Goal: Complete application form

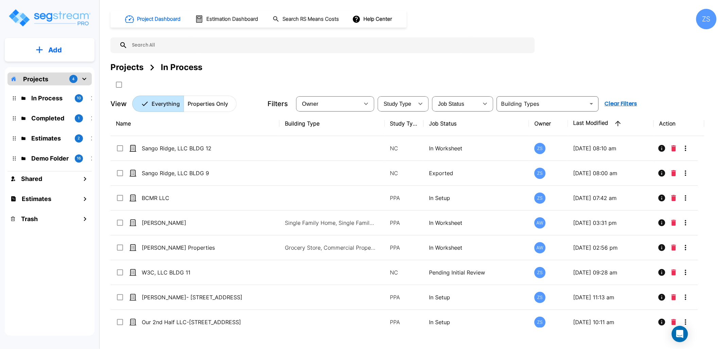
click at [437, 66] on div "Projects In Process" at bounding box center [413, 67] width 606 height 12
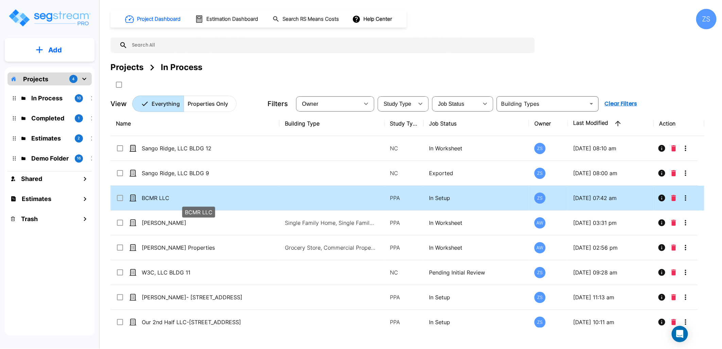
click at [205, 197] on p "BCMR LLC" at bounding box center [198, 198] width 113 height 8
checkbox input "true"
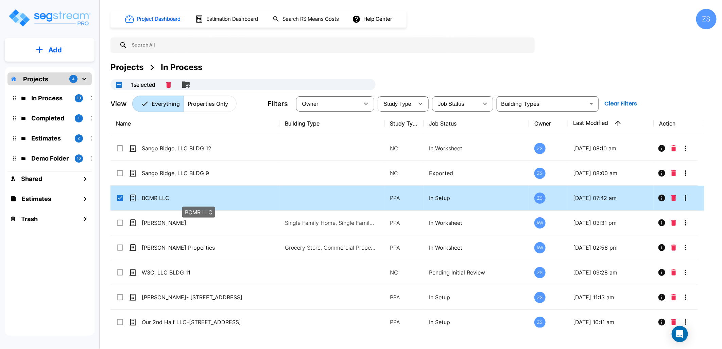
click at [205, 197] on p "BCMR LLC" at bounding box center [198, 198] width 113 height 8
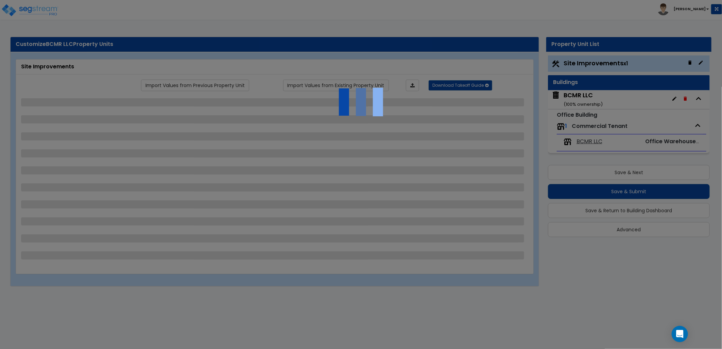
select select "2"
select select "1"
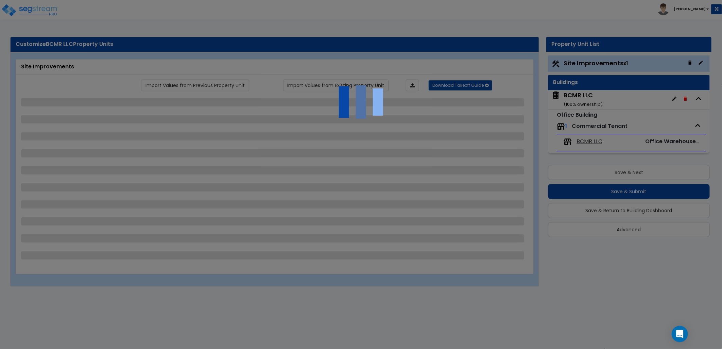
select select "1"
select select "4"
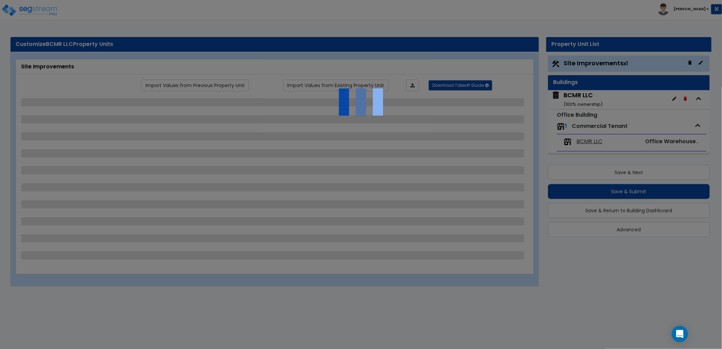
select select "1"
select select "2"
select select "1"
select select "2"
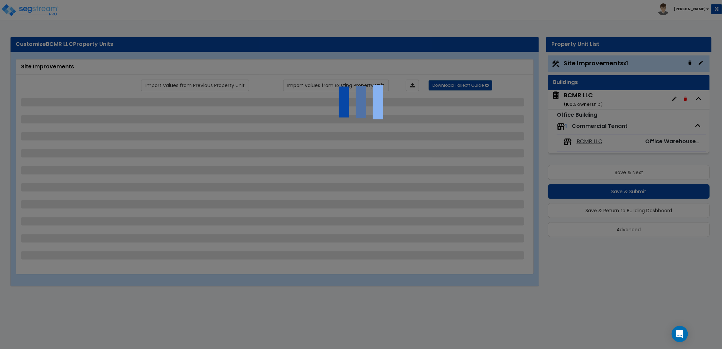
select select "4"
select select "6"
select select "1"
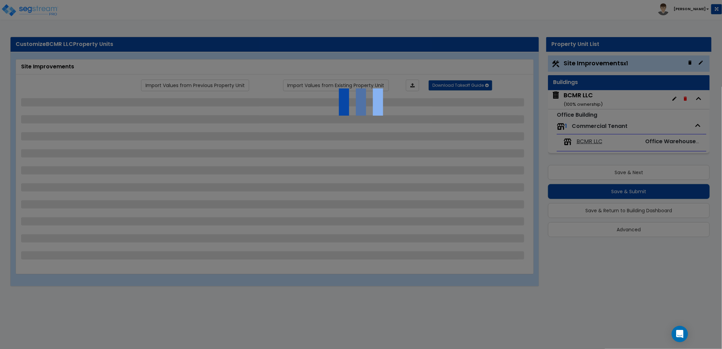
select select "4"
select select "5"
select select "1"
select select "4"
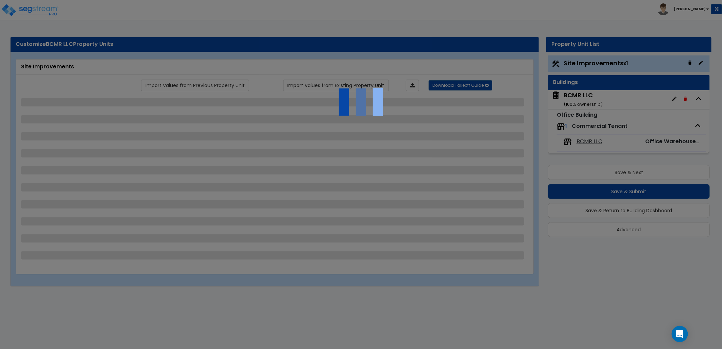
select select "4"
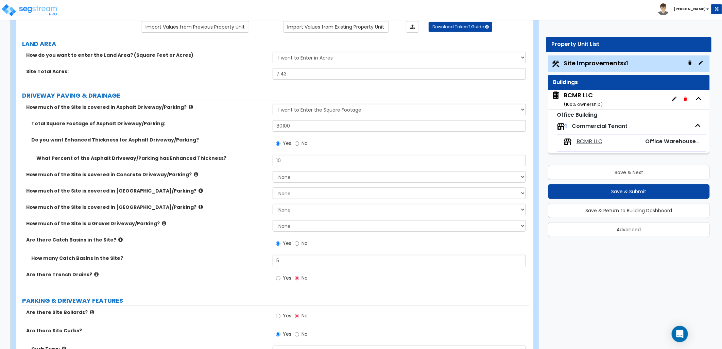
scroll to position [75, 0]
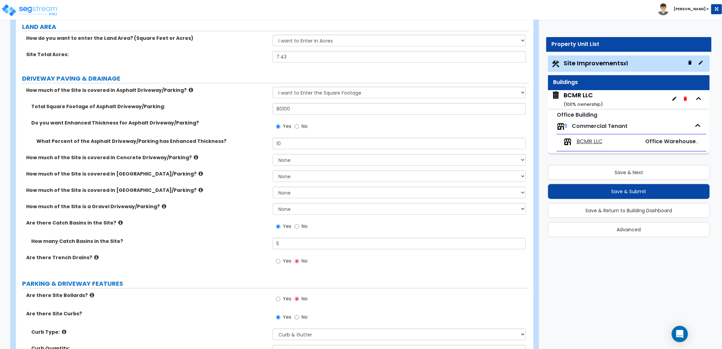
click at [600, 102] on small "( 100 % ownership)" at bounding box center [582, 104] width 39 height 6
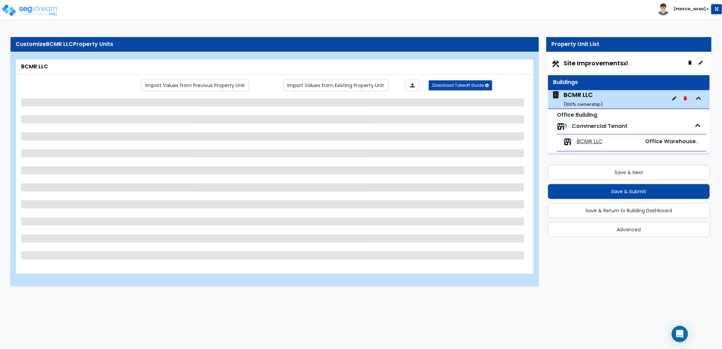
scroll to position [0, 0]
select select "2"
select select "1"
select select "11"
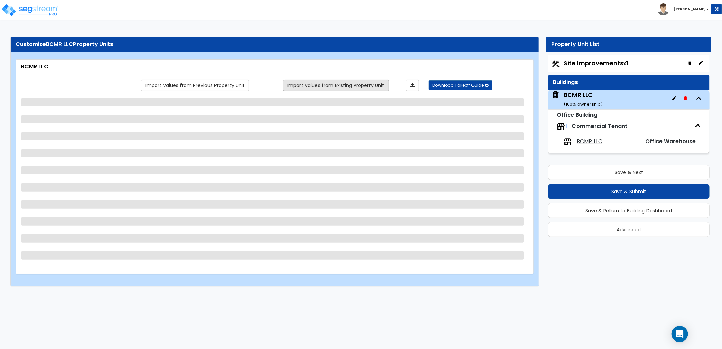
select select "2"
select select "1"
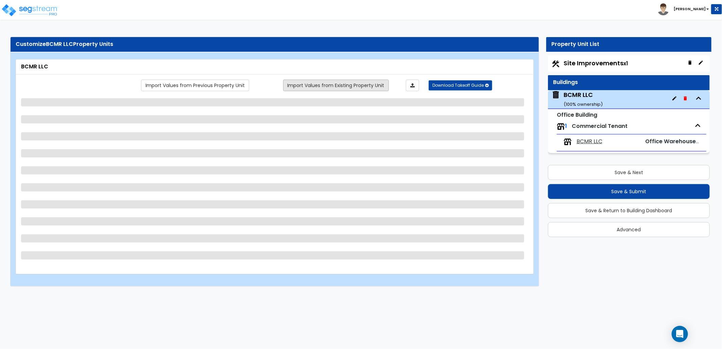
select select "2"
select select "1"
select select "2"
select select "1"
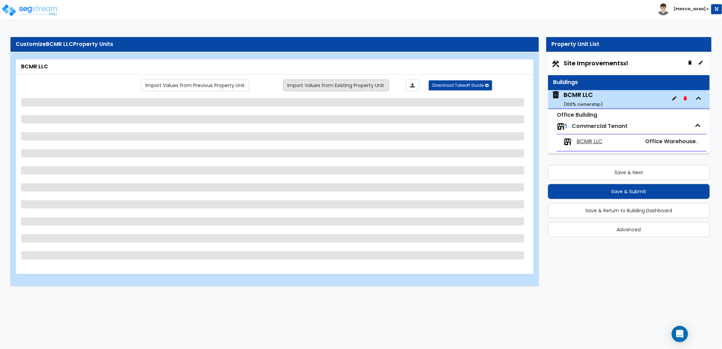
select select "1"
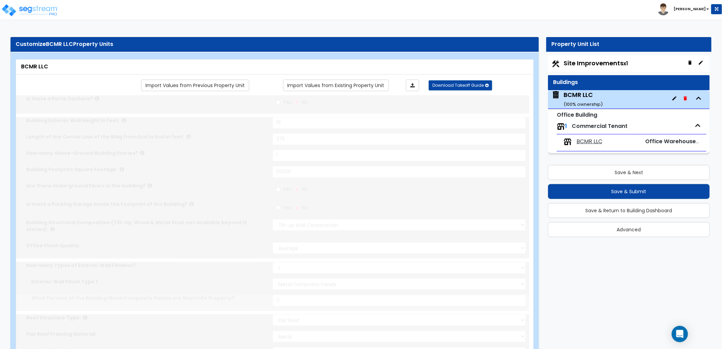
type input "100"
radio input "true"
select select "2"
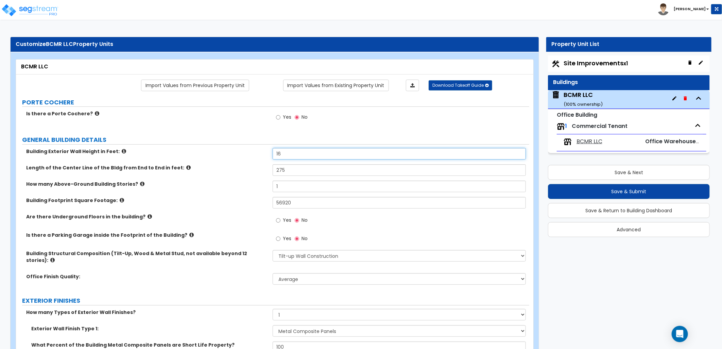
drag, startPoint x: 282, startPoint y: 158, endPoint x: 273, endPoint y: 157, distance: 8.9
click at [273, 157] on input "16" at bounding box center [399, 154] width 253 height 12
type input "21"
click at [255, 178] on div "Length of the Center Line of the Bldg from End to End in feet: 275" at bounding box center [272, 172] width 513 height 16
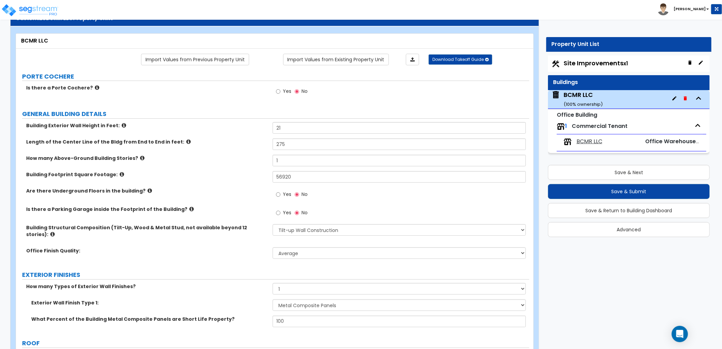
scroll to position [38, 0]
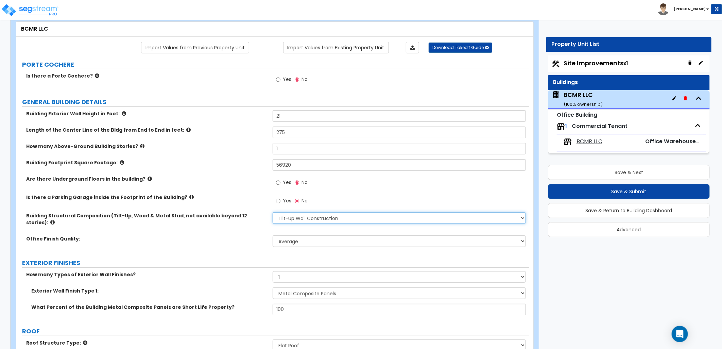
click at [389, 216] on select "Please Choose One Tilt-up Wall Construction Reinforced Concrete Structural Stee…" at bounding box center [399, 218] width 253 height 12
select select "8"
click at [273, 212] on select "Please Choose One Tilt-up Wall Construction Reinforced Concrete Structural Stee…" at bounding box center [399, 218] width 253 height 12
click at [297, 235] on select "Low Average High" at bounding box center [399, 241] width 253 height 12
select select "2"
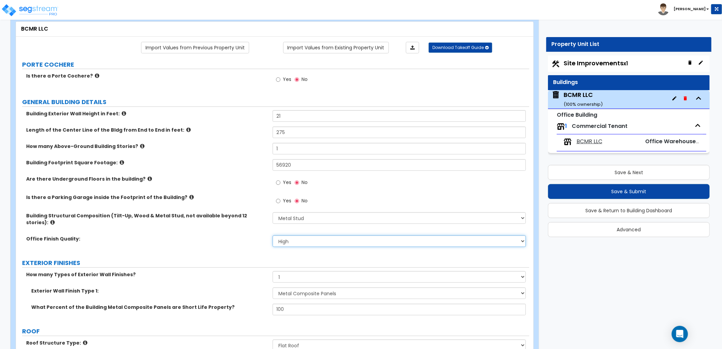
click at [273, 235] on select "Low Average High" at bounding box center [399, 241] width 253 height 12
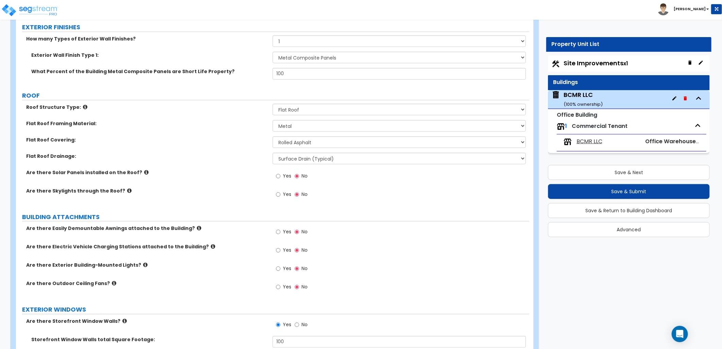
scroll to position [226, 0]
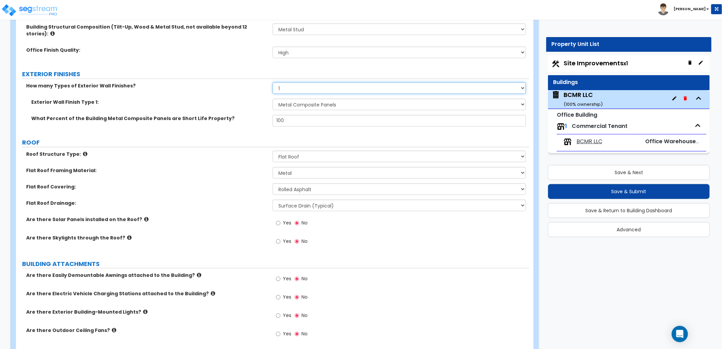
click at [290, 82] on select "None 1 2 3" at bounding box center [399, 88] width 253 height 12
select select "2"
click at [273, 82] on select "None 1 2 3" at bounding box center [399, 88] width 253 height 12
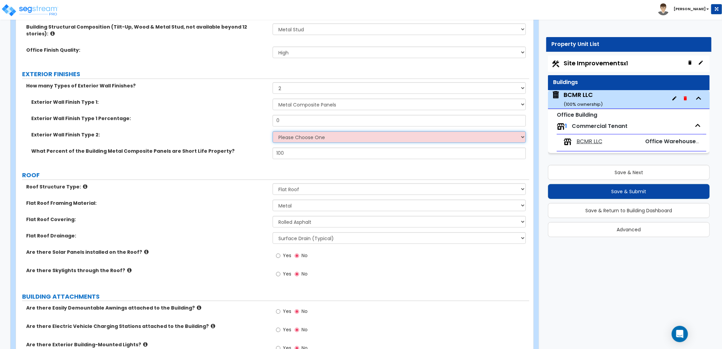
click at [298, 133] on select "Please Choose One No Finish/Shared Wall No Wall Brick Veneer Stone Veneer Wood …" at bounding box center [399, 137] width 253 height 12
select select "13"
click at [273, 131] on select "Please Choose One No Finish/Shared Wall No Wall Brick Veneer Stone Veneer Wood …" at bounding box center [399, 137] width 253 height 12
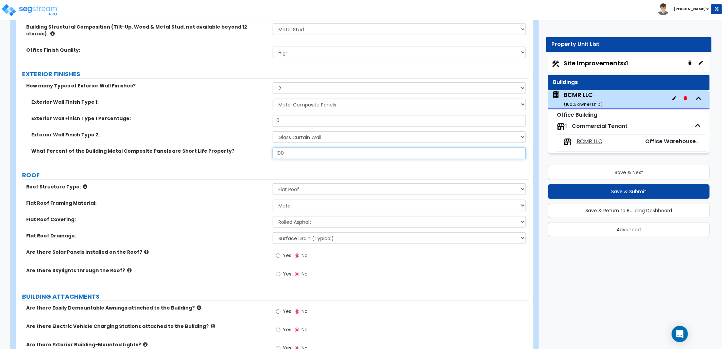
drag, startPoint x: 283, startPoint y: 145, endPoint x: 266, endPoint y: 146, distance: 17.3
click at [266, 147] on div "What Percent of the Building Metal Composite Panels are Short Life Property? 100" at bounding box center [272, 155] width 513 height 16
type input "0"
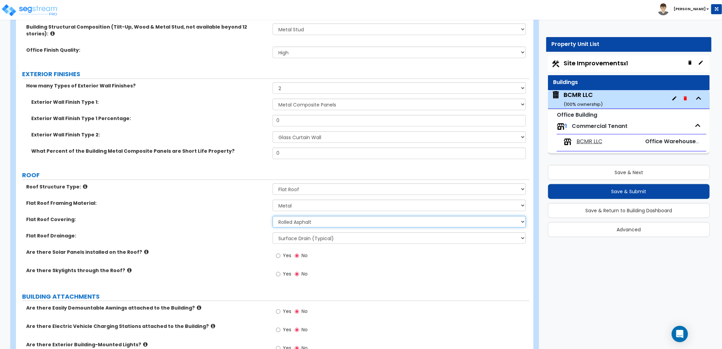
click at [323, 218] on select "Please Choose One Rolled Asphalt PVC Membrane Plastic (EPDM) Membrane Asphalt F…" at bounding box center [399, 222] width 253 height 12
select select "3"
click at [273, 216] on select "Please Choose One Rolled Asphalt PVC Membrane Plastic (EPDM) Membrane Asphalt F…" at bounding box center [399, 222] width 253 height 12
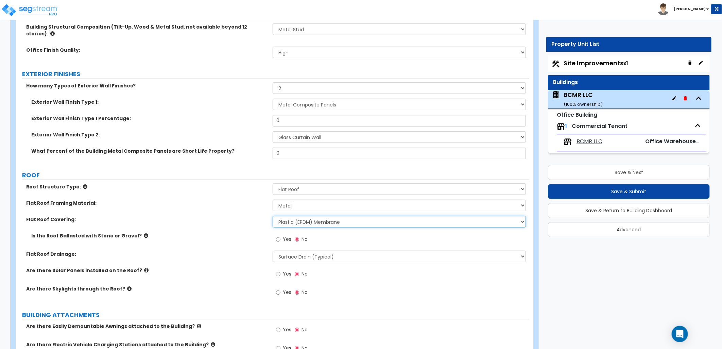
click at [342, 216] on select "Please Choose One Rolled Asphalt PVC Membrane Plastic (EPDM) Membrane Asphalt F…" at bounding box center [399, 222] width 253 height 12
click at [273, 216] on select "Please Choose One Rolled Asphalt PVC Membrane Plastic (EPDM) Membrane Asphalt F…" at bounding box center [399, 222] width 253 height 12
click at [338, 216] on select "Please Choose One Rolled Asphalt PVC Membrane Plastic (EPDM) Membrane Asphalt F…" at bounding box center [399, 222] width 253 height 12
click at [273, 216] on select "Please Choose One Rolled Asphalt PVC Membrane Plastic (EPDM) Membrane Asphalt F…" at bounding box center [399, 222] width 253 height 12
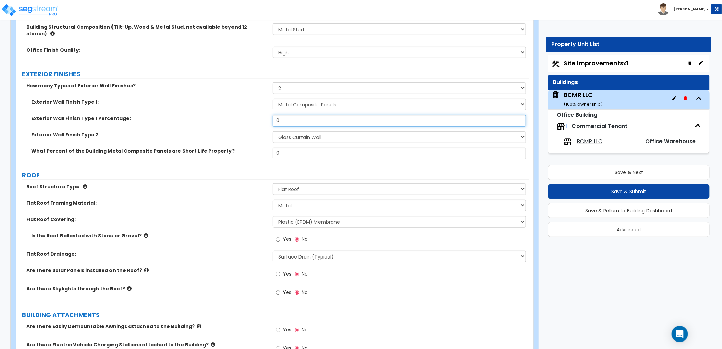
drag, startPoint x: 289, startPoint y: 112, endPoint x: 274, endPoint y: 112, distance: 15.6
click at [274, 115] on input "0" at bounding box center [399, 121] width 253 height 12
type input "70"
click at [256, 171] on label "ROOF" at bounding box center [275, 175] width 507 height 9
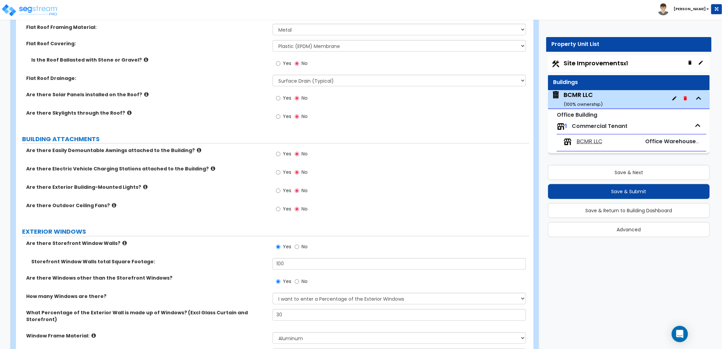
scroll to position [453, 0]
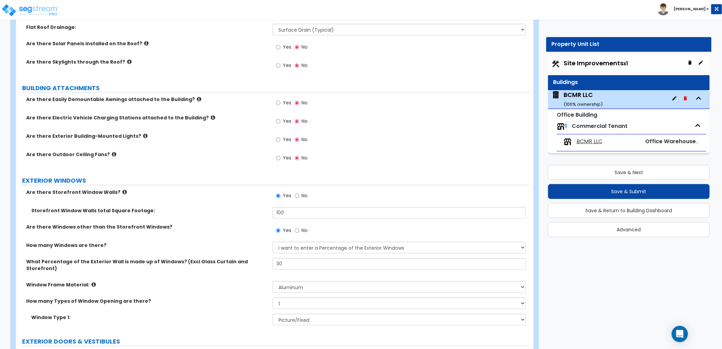
click at [143, 133] on icon at bounding box center [145, 135] width 4 height 5
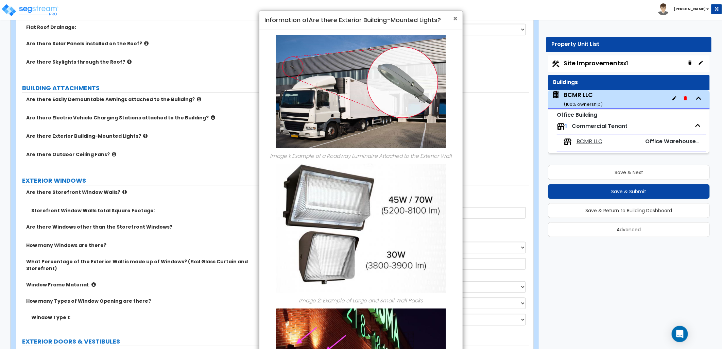
click at [454, 18] on span "×" at bounding box center [455, 19] width 4 height 10
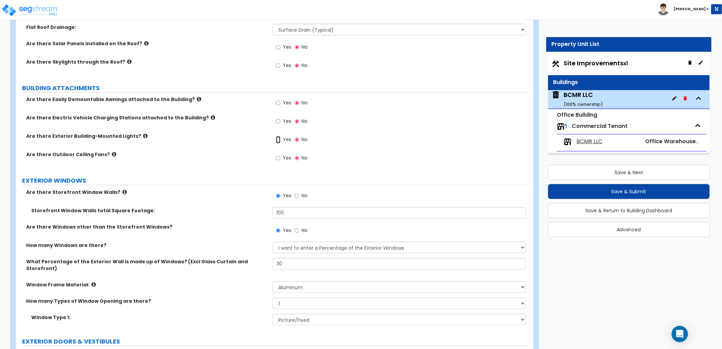
click at [279, 136] on input "Yes" at bounding box center [278, 139] width 4 height 7
radio input "true"
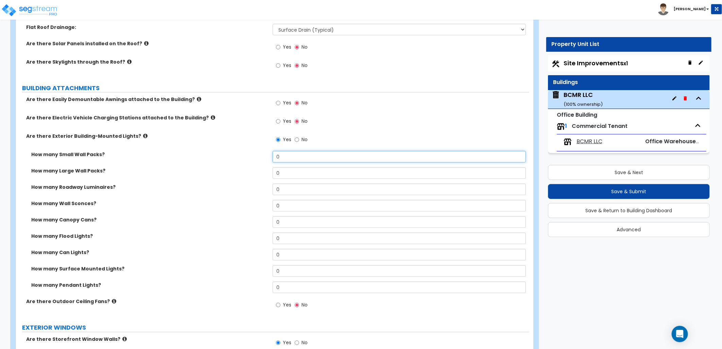
drag, startPoint x: 280, startPoint y: 150, endPoint x: 269, endPoint y: 150, distance: 10.2
click at [269, 151] on div "How many Small Wall Packs? 0" at bounding box center [272, 159] width 513 height 16
type input "10"
click at [244, 184] on label "How many Roadway Luminaires?" at bounding box center [149, 187] width 236 height 7
drag, startPoint x: 286, startPoint y: 145, endPoint x: 259, endPoint y: 144, distance: 27.2
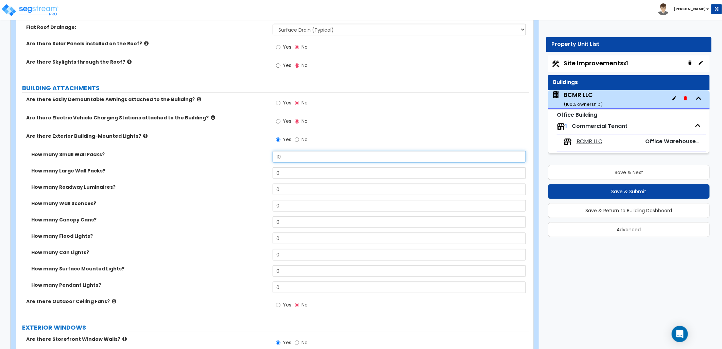
click at [259, 151] on div "How many Small Wall Packs? 10" at bounding box center [272, 159] width 513 height 16
click at [299, 151] on input "10" at bounding box center [399, 157] width 253 height 12
click at [139, 133] on label "Are there Exterior Building-Mounted Lights?" at bounding box center [146, 136] width 241 height 7
click at [143, 133] on icon at bounding box center [145, 135] width 4 height 5
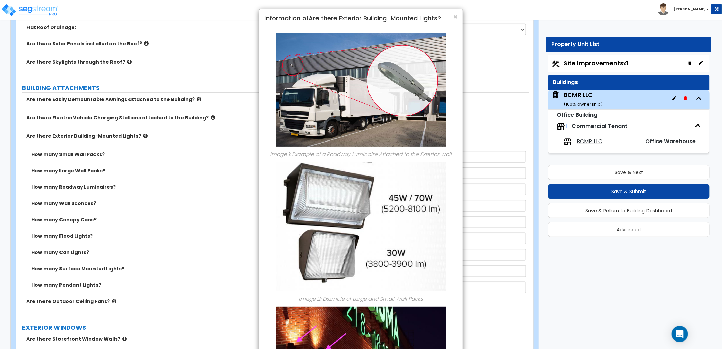
scroll to position [0, 0]
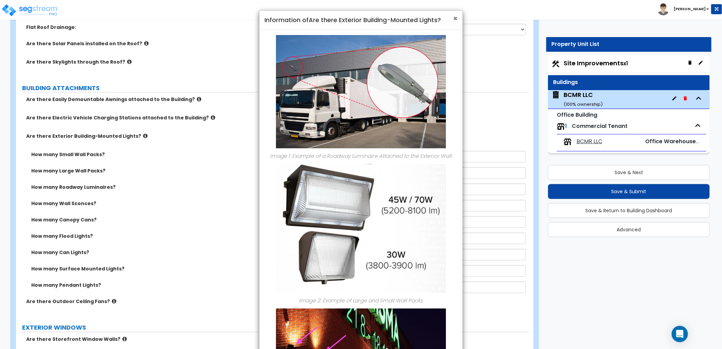
click at [456, 18] on span "×" at bounding box center [455, 19] width 4 height 10
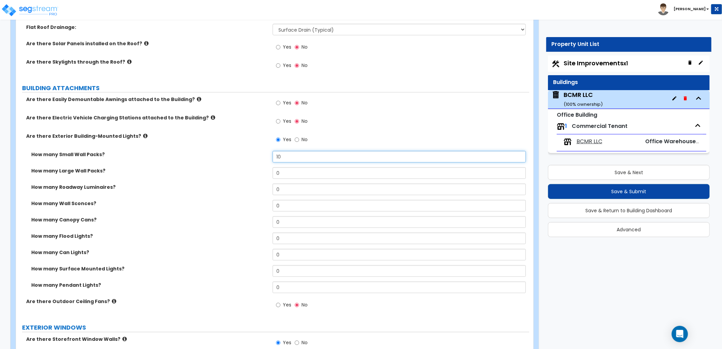
drag, startPoint x: 265, startPoint y: 148, endPoint x: 241, endPoint y: 149, distance: 23.8
click at [241, 151] on div "How many Small Wall Packs? 10" at bounding box center [272, 159] width 513 height 16
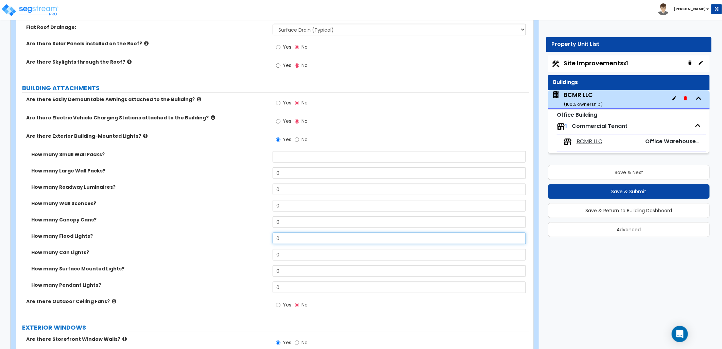
drag, startPoint x: 276, startPoint y: 232, endPoint x: 243, endPoint y: 230, distance: 33.0
click at [244, 232] on div "How many Flood Lights? 0" at bounding box center [272, 240] width 513 height 16
type input "10"
click at [247, 232] on label "How many Flood Lights?" at bounding box center [149, 235] width 236 height 7
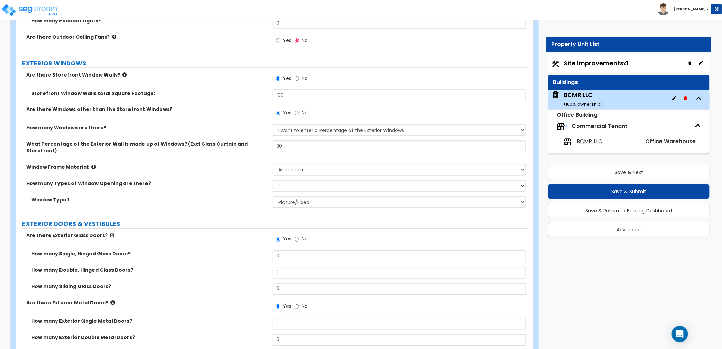
scroll to position [717, 0]
click at [296, 109] on input "No" at bounding box center [297, 112] width 4 height 7
radio input "false"
radio input "true"
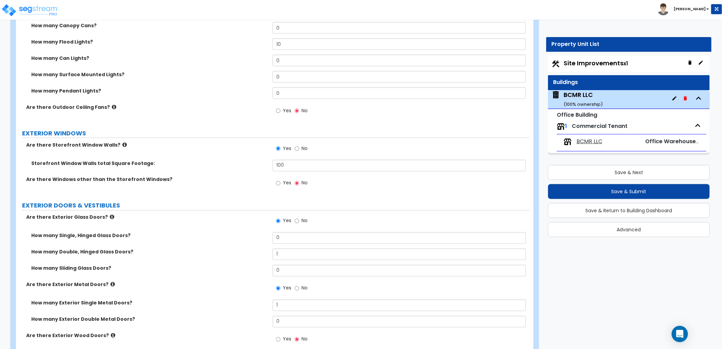
scroll to position [642, 0]
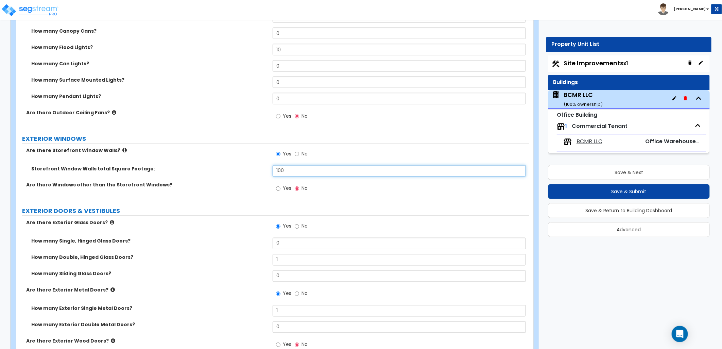
drag, startPoint x: 292, startPoint y: 163, endPoint x: 247, endPoint y: 162, distance: 44.5
click at [247, 165] on div "Storefront Window Walls total Square Footage: 100" at bounding box center [272, 173] width 513 height 16
type input "500"
click at [394, 190] on div "Yes No" at bounding box center [401, 190] width 257 height 18
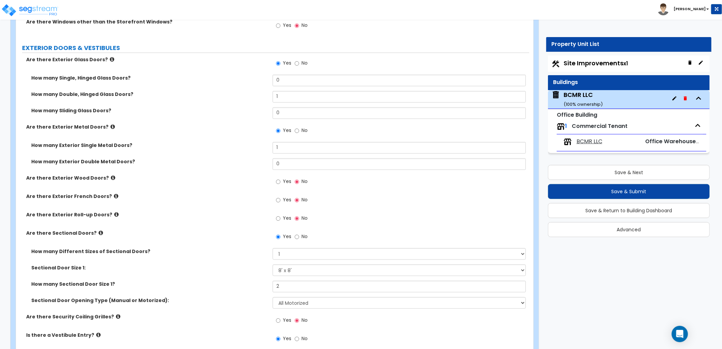
scroll to position [793, 0]
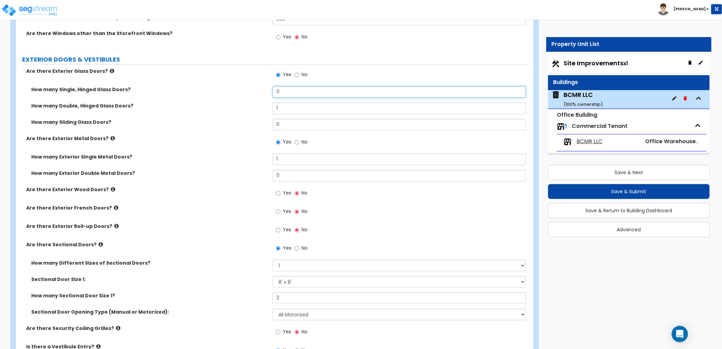
drag, startPoint x: 256, startPoint y: 87, endPoint x: 247, endPoint y: 88, distance: 8.8
click at [248, 88] on div "How many Single, Hinged Glass Doors? 0" at bounding box center [272, 94] width 513 height 16
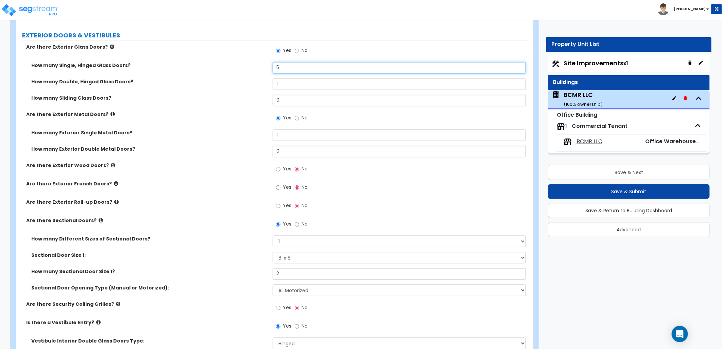
scroll to position [831, 0]
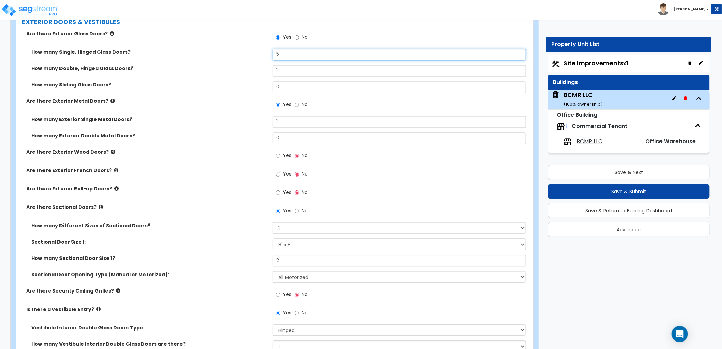
type input "5"
drag, startPoint x: 282, startPoint y: 120, endPoint x: 259, endPoint y: 119, distance: 23.8
click at [261, 120] on div "How many Exterior Single Metal Doors? 1" at bounding box center [272, 124] width 513 height 16
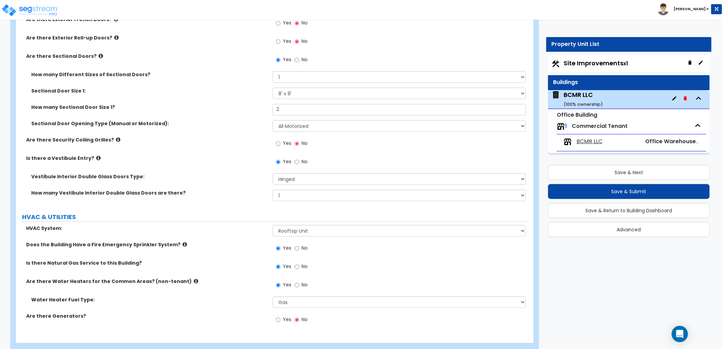
scroll to position [988, 0]
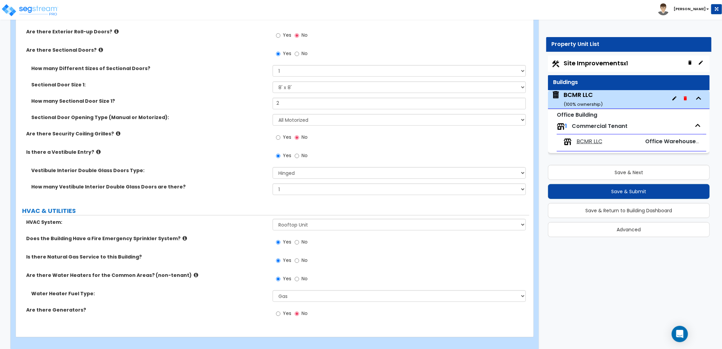
type input "5"
click at [584, 142] on span "BCMR LLC" at bounding box center [589, 142] width 26 height 8
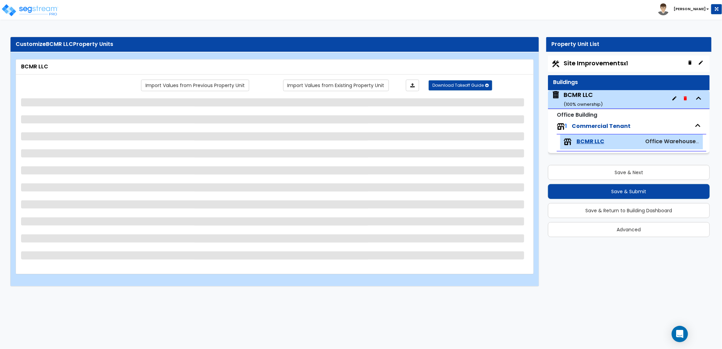
scroll to position [0, 0]
select select "7"
select select "3"
select select "1"
select select "2"
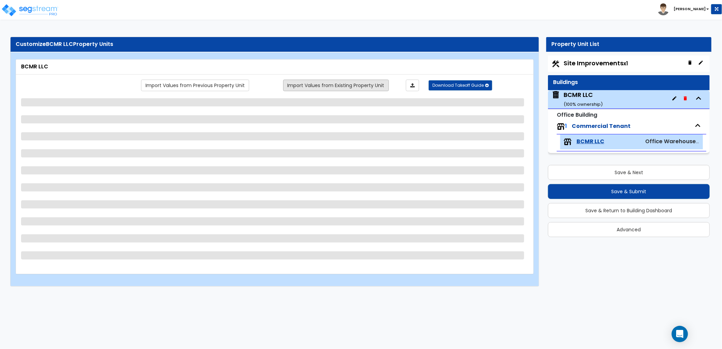
select select "2"
select select "1"
select select "2"
select select "7"
select select "2"
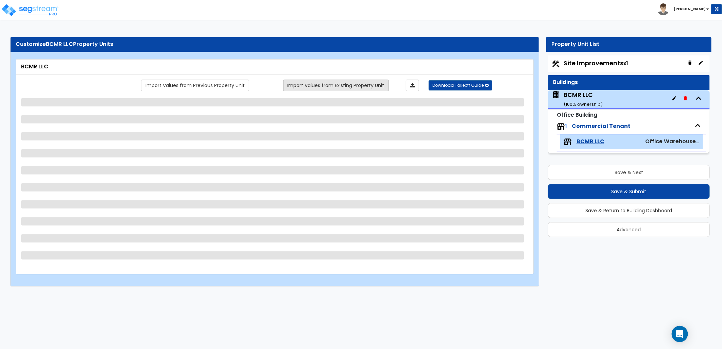
select select "1"
select select "2"
select select "1"
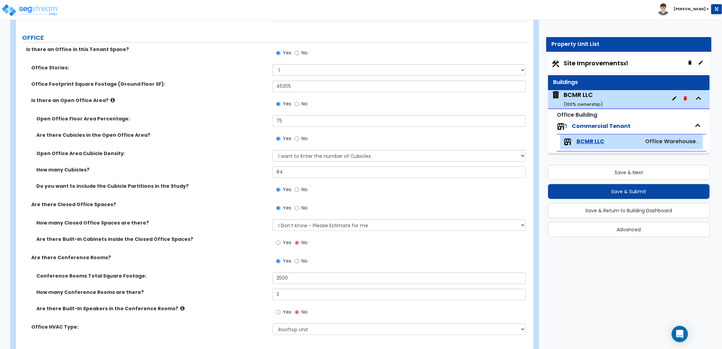
scroll to position [264, 0]
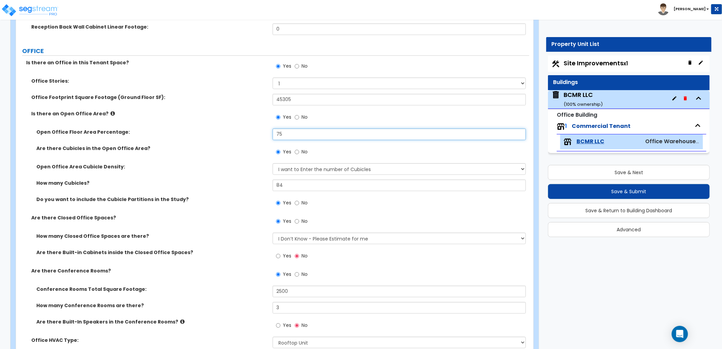
drag, startPoint x: 275, startPoint y: 133, endPoint x: 257, endPoint y: 133, distance: 17.7
click at [256, 133] on div "Open Office Floor Area Percentage: 75" at bounding box center [272, 136] width 513 height 16
type input "70"
click at [223, 161] on div "Are there Cubicles in the Open Office Area? Yes No" at bounding box center [272, 154] width 513 height 18
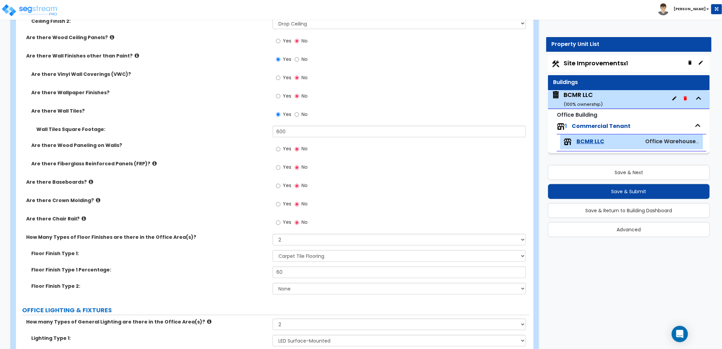
scroll to position [680, 0]
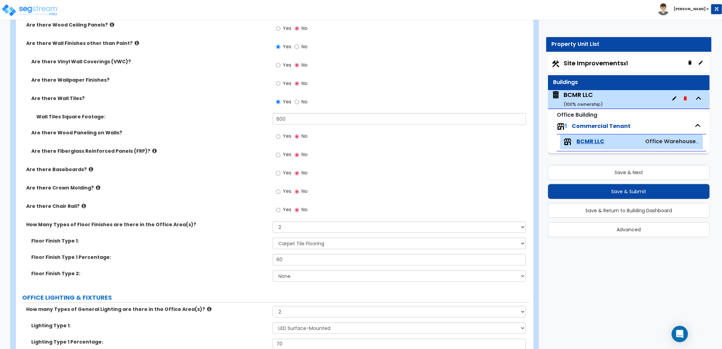
click at [89, 168] on icon at bounding box center [91, 169] width 4 height 5
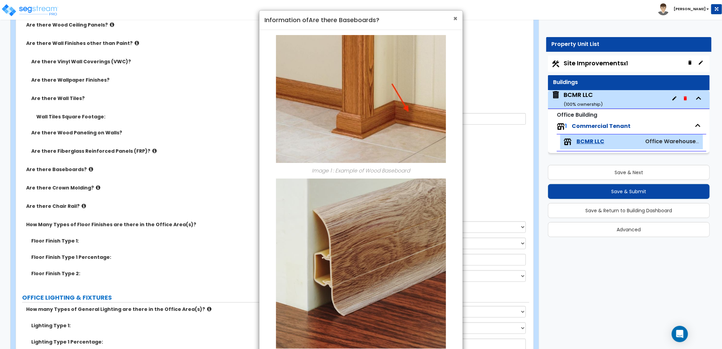
click at [453, 19] on span "×" at bounding box center [455, 19] width 4 height 10
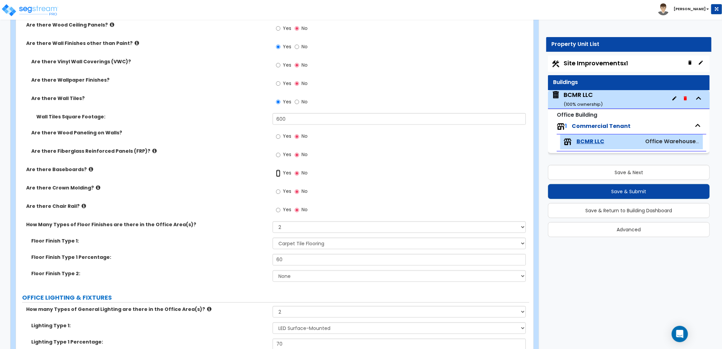
drag, startPoint x: 277, startPoint y: 172, endPoint x: 272, endPoint y: 172, distance: 4.8
click at [272, 172] on div "Are there Baseboards? Yes No" at bounding box center [272, 175] width 513 height 18
click at [278, 173] on input "Yes" at bounding box center [278, 173] width 4 height 7
radio input "true"
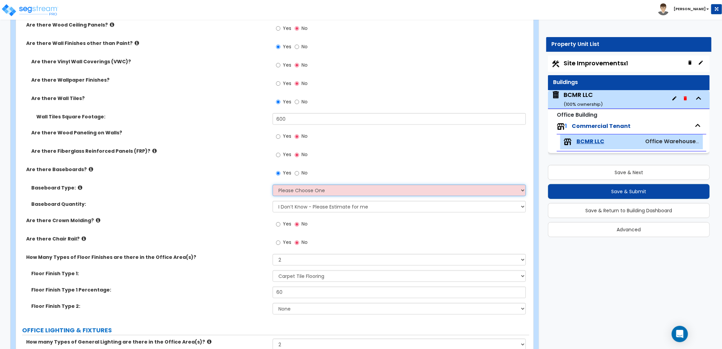
click at [357, 194] on select "Please Choose One Wood Vinyl Carpet Tile" at bounding box center [399, 191] width 253 height 12
drag, startPoint x: 476, startPoint y: 168, endPoint x: 483, endPoint y: 170, distance: 7.3
click at [475, 168] on div "Yes No" at bounding box center [401, 175] width 257 height 18
click at [342, 189] on select "Please Choose One Wood Vinyl Carpet Tile" at bounding box center [399, 191] width 253 height 12
select select "2"
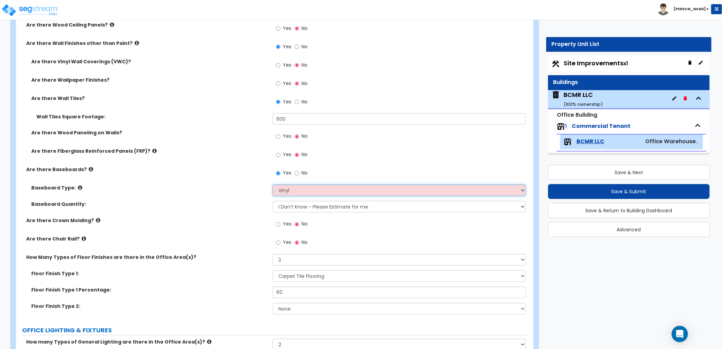
click at [273, 185] on select "Please Choose One Wood Vinyl Carpet Tile" at bounding box center [399, 191] width 253 height 12
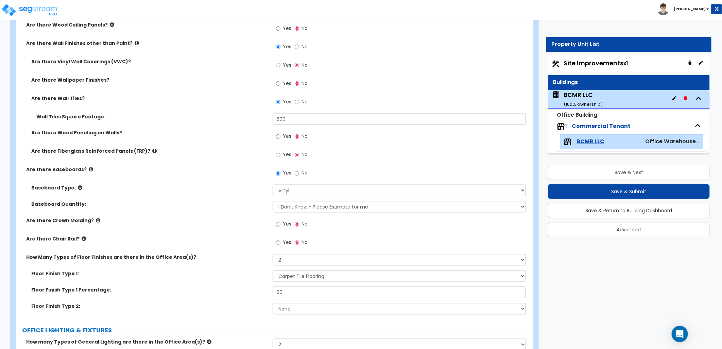
click at [345, 233] on div "Yes No" at bounding box center [401, 226] width 257 height 18
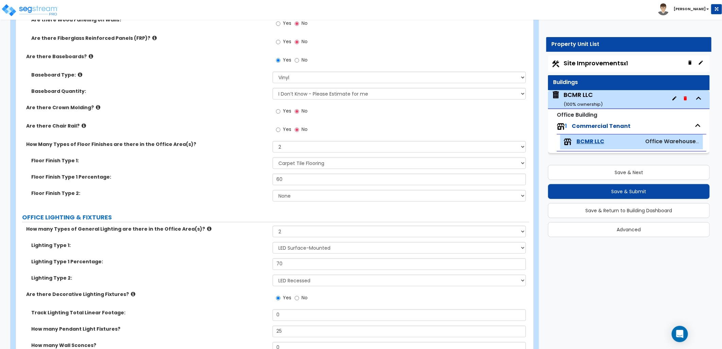
scroll to position [793, 0]
click at [302, 147] on select "None 1 2 3" at bounding box center [399, 147] width 253 height 12
click at [357, 125] on div "Yes No" at bounding box center [401, 131] width 257 height 18
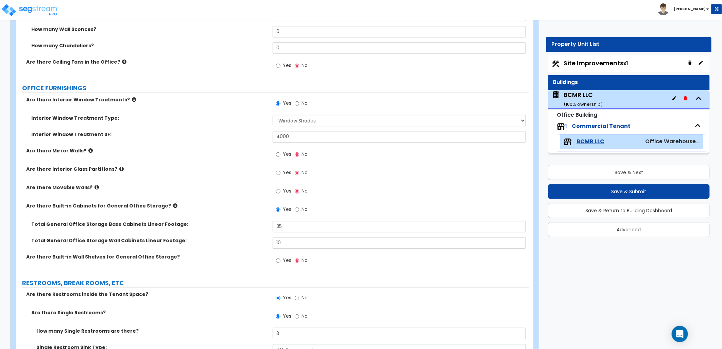
scroll to position [1095, 0]
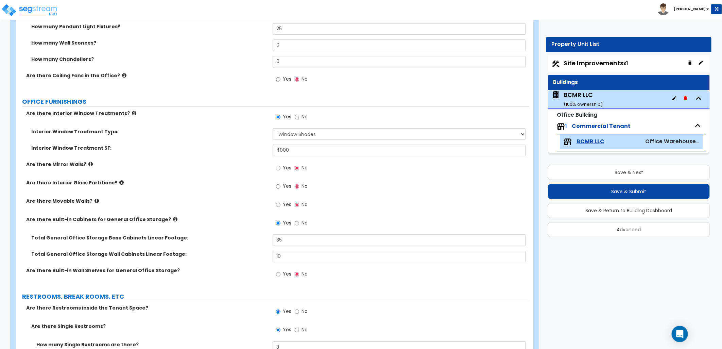
click at [117, 182] on label "Are there Interior Glass Partitions?" at bounding box center [146, 182] width 241 height 7
click at [119, 181] on icon at bounding box center [121, 182] width 4 height 5
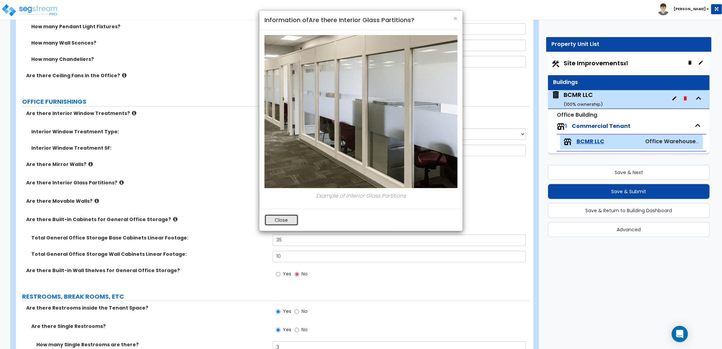
click at [284, 215] on button "Close" at bounding box center [281, 220] width 34 height 12
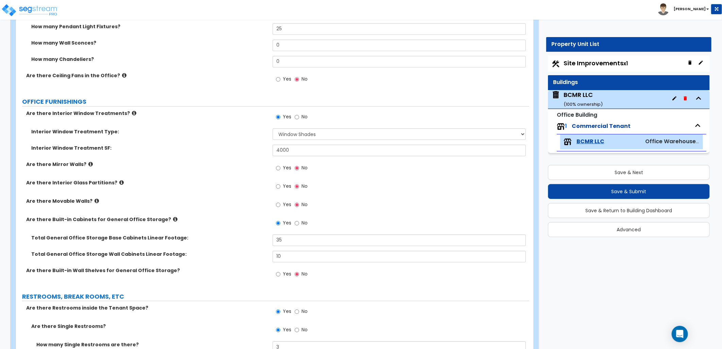
click at [94, 201] on icon at bounding box center [96, 200] width 4 height 5
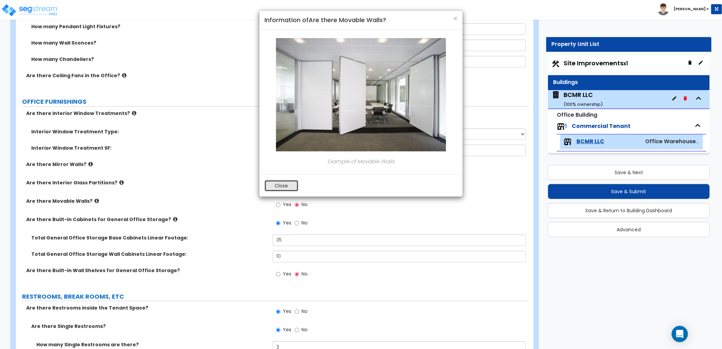
click at [276, 187] on button "Close" at bounding box center [281, 186] width 34 height 12
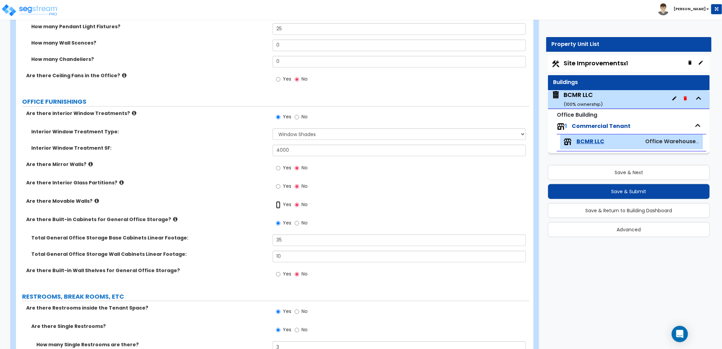
click at [278, 206] on input "Yes" at bounding box center [278, 204] width 4 height 7
radio input "true"
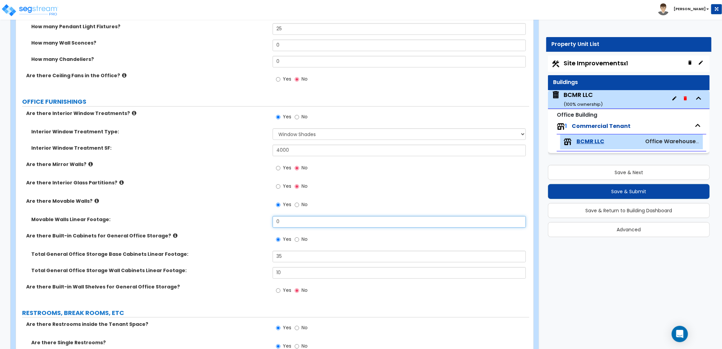
drag, startPoint x: 286, startPoint y: 222, endPoint x: 254, endPoint y: 224, distance: 32.7
click at [254, 224] on div "Movable Walls Linear Footage: 0" at bounding box center [272, 224] width 513 height 16
type input "100"
click at [248, 225] on div "Movable Walls Linear Footage: 100" at bounding box center [272, 224] width 513 height 16
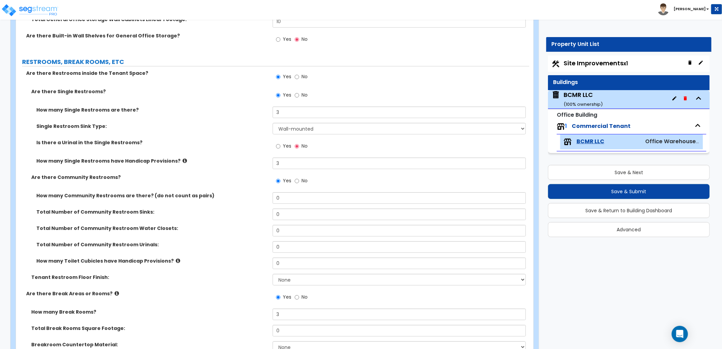
scroll to position [1359, 0]
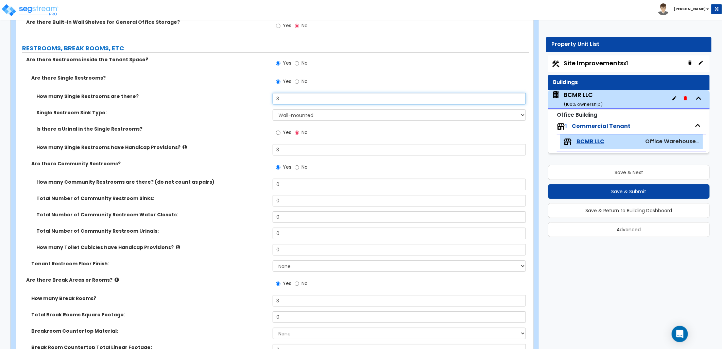
drag, startPoint x: 283, startPoint y: 101, endPoint x: 263, endPoint y: 99, distance: 19.9
click at [263, 99] on div "How many Single Restrooms are there? 3" at bounding box center [272, 101] width 513 height 16
type input "4"
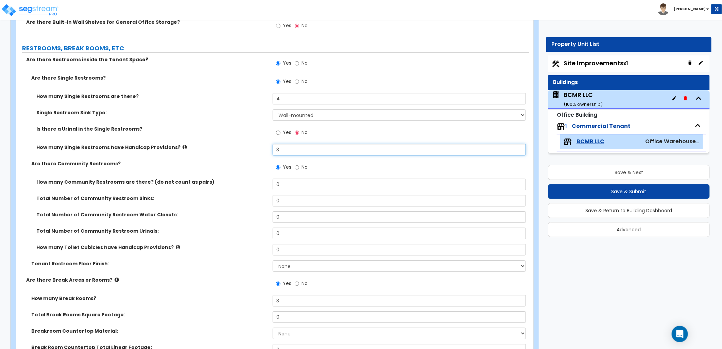
click at [265, 147] on div "How many Single Restrooms have Handicap Provisions? 3" at bounding box center [272, 152] width 513 height 16
type input "4"
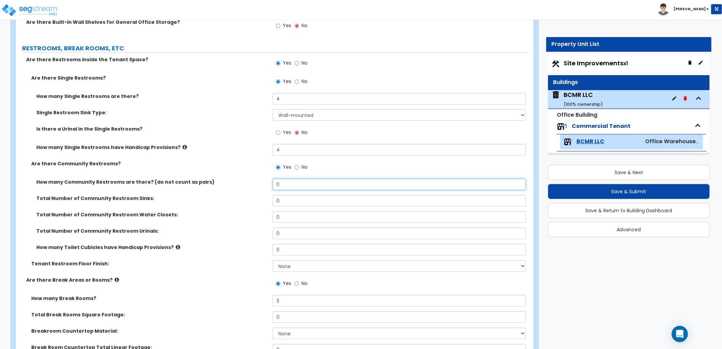
drag, startPoint x: 286, startPoint y: 183, endPoint x: 250, endPoint y: 184, distance: 36.0
click at [250, 184] on div "How many Community Restrooms are there? (do not count as pairs) 0" at bounding box center [272, 186] width 513 height 16
type input "2"
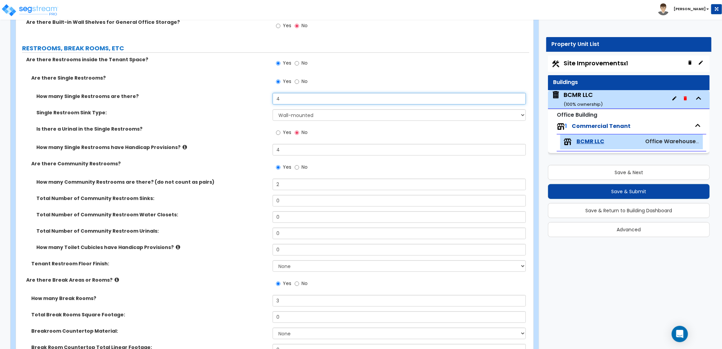
click at [267, 98] on div "How many Single Restrooms are there? 4" at bounding box center [272, 101] width 513 height 16
type input "2"
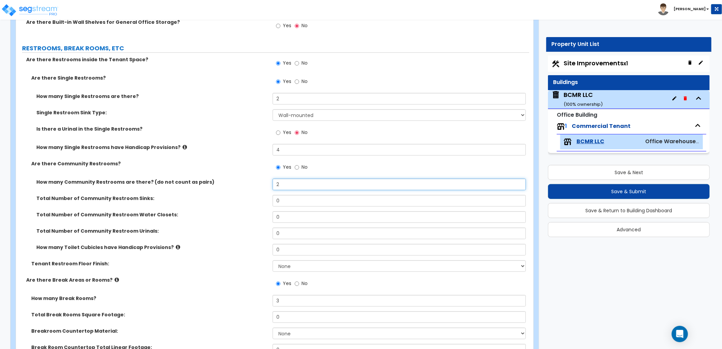
drag, startPoint x: 281, startPoint y: 185, endPoint x: 254, endPoint y: 184, distance: 27.5
click at [254, 184] on div "How many Community Restrooms are there? (do not count as pairs) 2" at bounding box center [272, 186] width 513 height 16
type input "4"
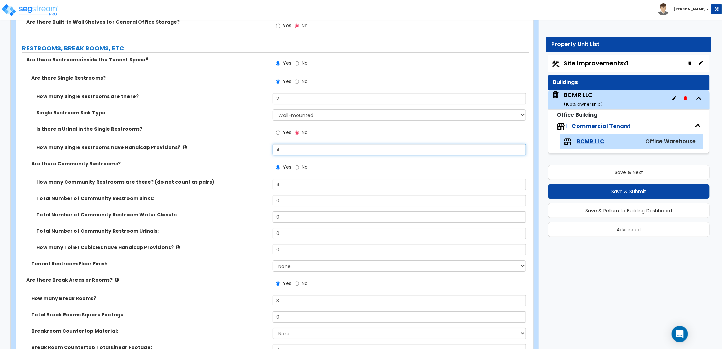
drag, startPoint x: 288, startPoint y: 152, endPoint x: 273, endPoint y: 152, distance: 15.6
click at [273, 152] on input "4" at bounding box center [399, 150] width 253 height 12
type input "2"
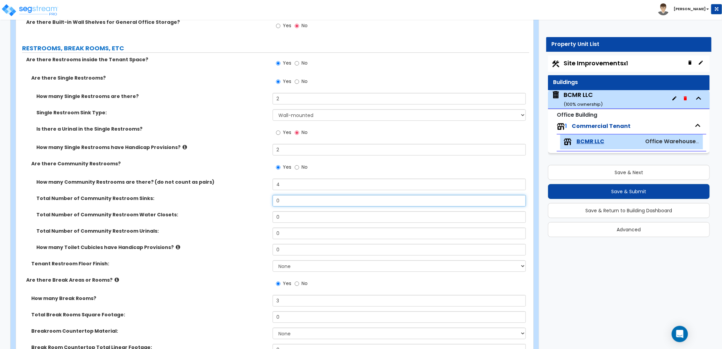
drag, startPoint x: 281, startPoint y: 204, endPoint x: 258, endPoint y: 203, distance: 23.1
click at [258, 203] on div "Total Number of Community Restroom Sinks: 0" at bounding box center [272, 203] width 513 height 16
type input "8"
drag, startPoint x: 281, startPoint y: 217, endPoint x: 266, endPoint y: 216, distance: 15.0
click at [266, 216] on div "Total Number of Community Restroom Water Closets: 0" at bounding box center [272, 219] width 513 height 16
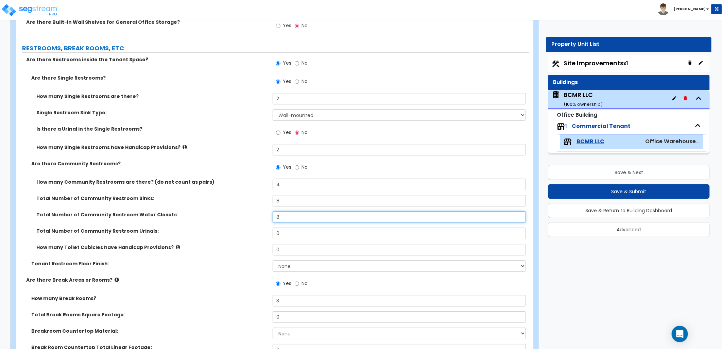
type input "8"
drag, startPoint x: 284, startPoint y: 233, endPoint x: 269, endPoint y: 232, distance: 14.6
click at [271, 232] on div "Total Number of Community Restroom Urinals: 0" at bounding box center [272, 235] width 513 height 16
type input "4"
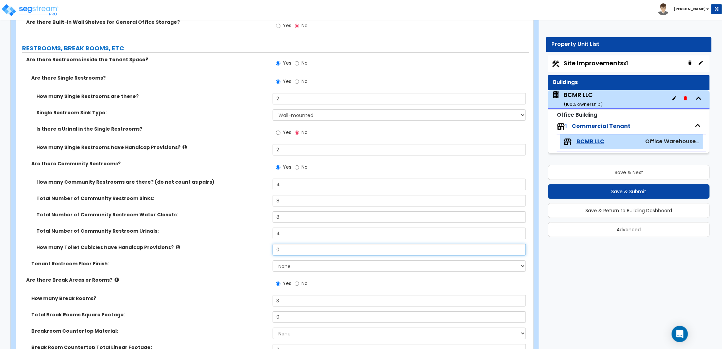
drag, startPoint x: 277, startPoint y: 248, endPoint x: 255, endPoint y: 246, distance: 21.8
click at [256, 246] on div "How many Toilet Cubicles have Handicap Provisions? 0" at bounding box center [272, 252] width 513 height 16
type input "4"
click at [292, 266] on select "None Tile Flooring Resilient Laminate Flooring VCT Flooring Sheet Vinyl Flooring" at bounding box center [399, 266] width 253 height 12
select select "1"
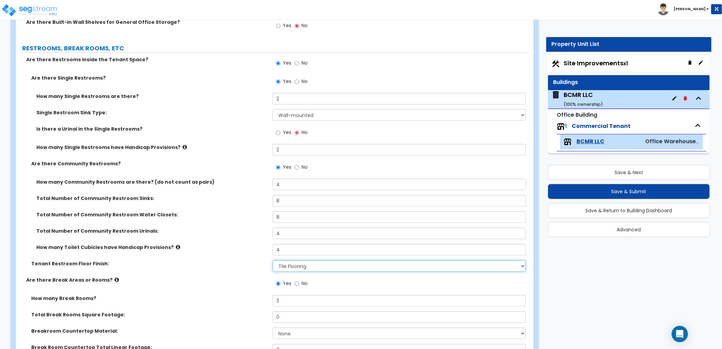
click at [273, 260] on select "None Tile Flooring Resilient Laminate Flooring VCT Flooring Sheet Vinyl Flooring" at bounding box center [399, 266] width 253 height 12
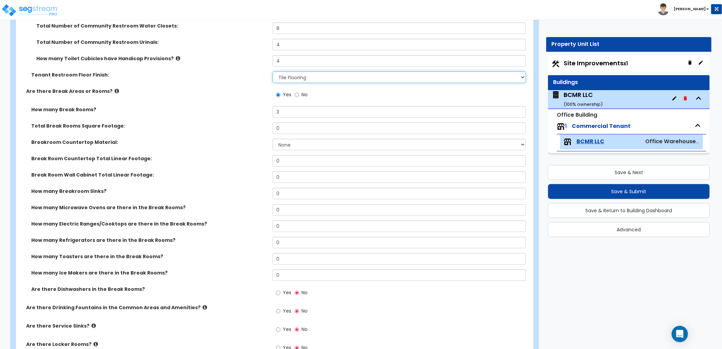
scroll to position [1586, 0]
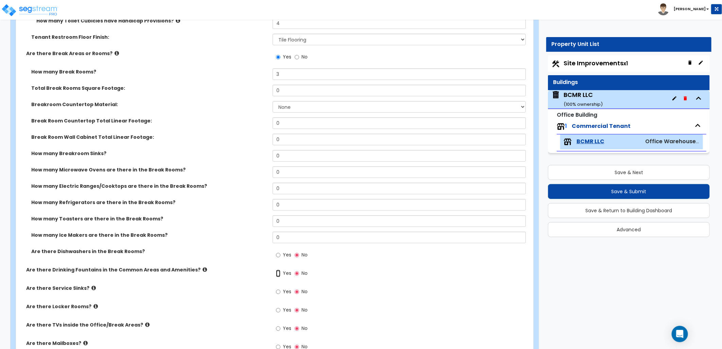
click at [280, 272] on input "Yes" at bounding box center [278, 272] width 4 height 7
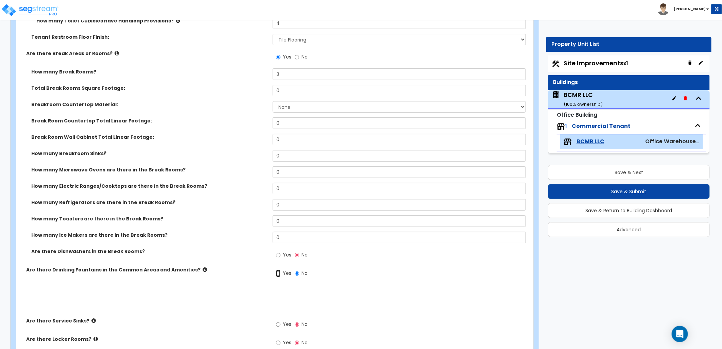
radio input "true"
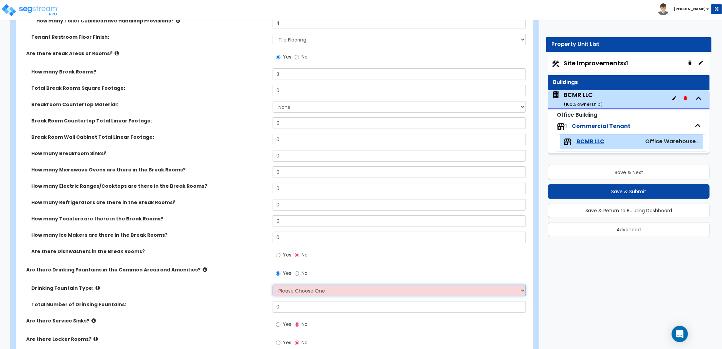
click at [311, 286] on select "Please Choose One Wall-mounted Floor-mounted" at bounding box center [399, 290] width 253 height 12
select select "1"
click at [273, 284] on select "Please Choose One Wall-mounted Floor-mounted" at bounding box center [399, 290] width 253 height 12
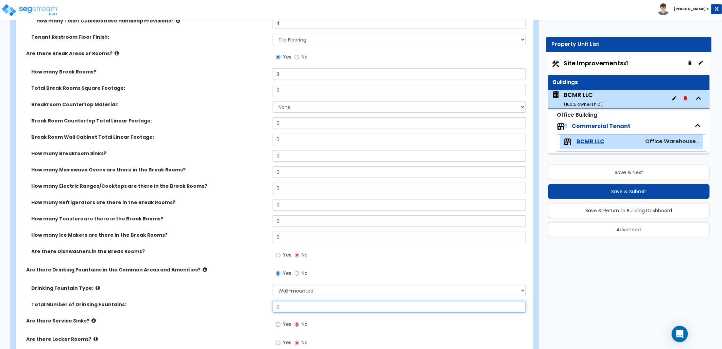
drag, startPoint x: 283, startPoint y: 307, endPoint x: 258, endPoint y: 307, distance: 24.5
click at [259, 307] on div "Total Number of Drinking Fountains: 0" at bounding box center [272, 309] width 513 height 16
type input "2"
click at [250, 309] on div "Total Number of Drinking Fountains: 2" at bounding box center [272, 309] width 513 height 16
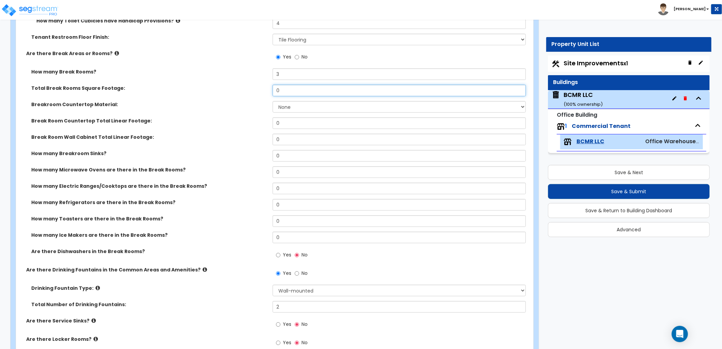
drag, startPoint x: 293, startPoint y: 91, endPoint x: 256, endPoint y: 92, distance: 37.4
click at [258, 93] on div "Total Break Rooms Square Footage: 0" at bounding box center [272, 93] width 513 height 16
type input "900"
click at [335, 109] on select "None Plastic Laminate Solid Surface Stone Quartz Marble Tile Wood Stainless Ste…" at bounding box center [399, 107] width 253 height 12
click at [273, 101] on select "None Plastic Laminate Solid Surface Stone Quartz Marble Tile Wood Stainless Ste…" at bounding box center [399, 107] width 253 height 12
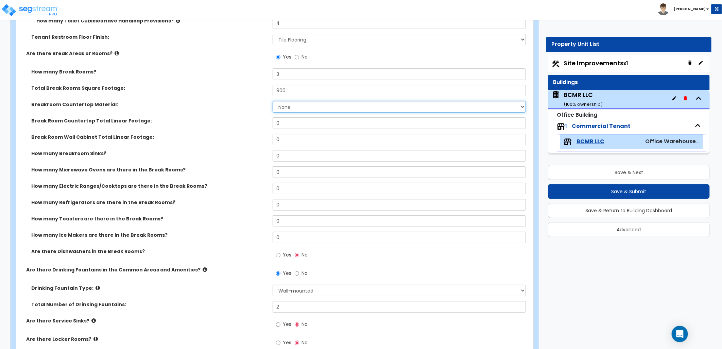
click at [318, 111] on select "None Plastic Laminate Solid Surface Stone Quartz Marble Tile Wood Stainless Ste…" at bounding box center [399, 107] width 253 height 12
select select "1"
click at [273, 101] on select "None Plastic Laminate Solid Surface Stone Quartz Marble Tile Wood Stainless Ste…" at bounding box center [399, 107] width 253 height 12
drag, startPoint x: 293, startPoint y: 117, endPoint x: 278, endPoint y: 116, distance: 15.3
click at [278, 117] on input "0" at bounding box center [399, 123] width 253 height 12
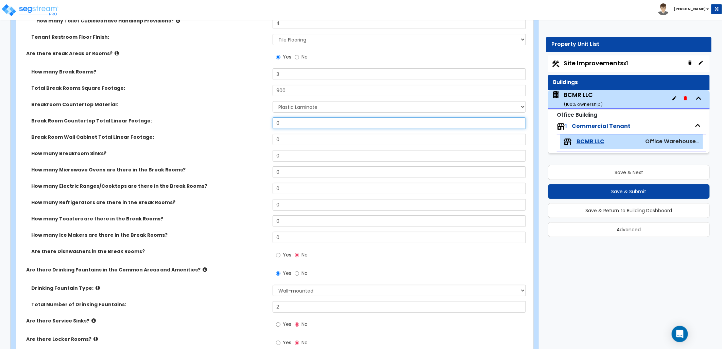
drag, startPoint x: 280, startPoint y: 121, endPoint x: 254, endPoint y: 126, distance: 26.9
click at [257, 124] on div "Break Room Countertop Total Linear Footage: 0" at bounding box center [272, 125] width 513 height 16
type input "45"
type input "25"
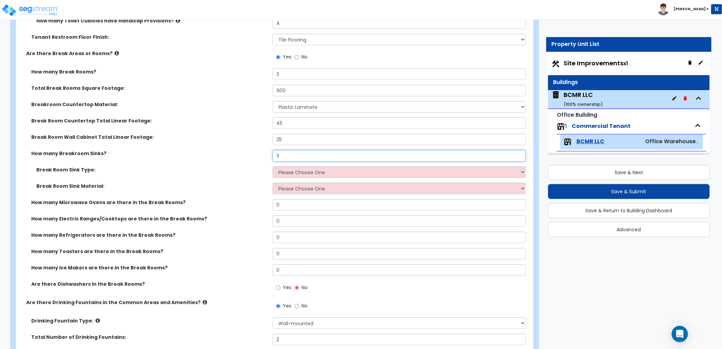
type input "3"
click at [294, 169] on select "Please Choose One Single Sink Double Sink" at bounding box center [399, 172] width 253 height 12
select select "1"
click at [273, 166] on select "Please Choose One Single Sink Double Sink" at bounding box center [399, 172] width 253 height 12
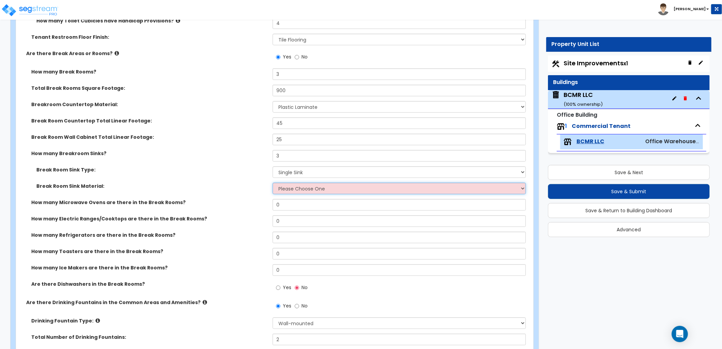
click at [297, 182] on select "Please Choose One Stainless Steel Porcelain Enamel Cast Iron" at bounding box center [399, 188] width 253 height 12
select select "1"
click at [273, 182] on select "Please Choose One Stainless Steel Porcelain Enamel Cast Iron" at bounding box center [399, 188] width 253 height 12
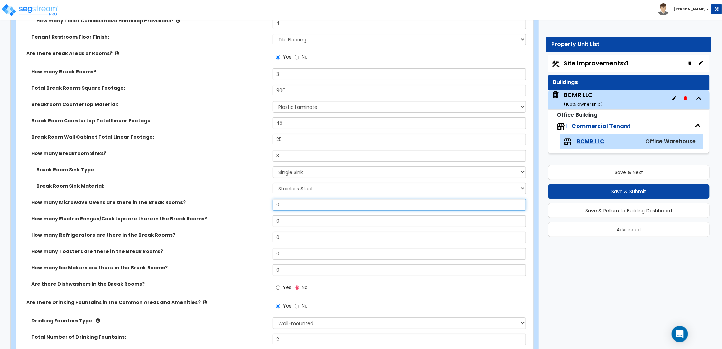
drag, startPoint x: 282, startPoint y: 204, endPoint x: 247, endPoint y: 200, distance: 35.5
click at [247, 200] on div "How many Microwave Ovens are there in the Break Rooms? 0" at bounding box center [272, 207] width 513 height 16
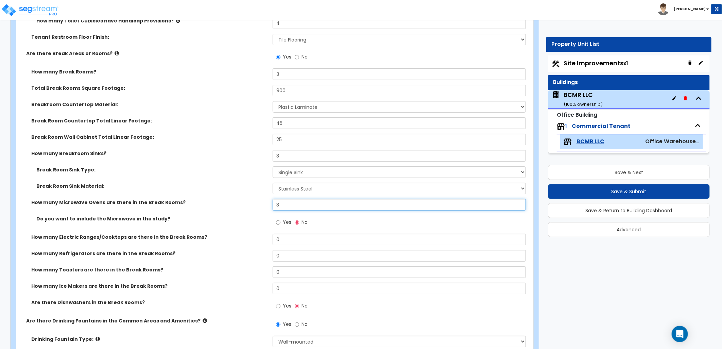
type input "3"
click at [279, 220] on input "Yes" at bounding box center [278, 222] width 4 height 7
radio input "true"
drag, startPoint x: 286, startPoint y: 238, endPoint x: 272, endPoint y: 239, distance: 14.0
click at [272, 239] on div "How many Electric Ranges/Cooktops are there in the Break Rooms? 0" at bounding box center [272, 241] width 513 height 16
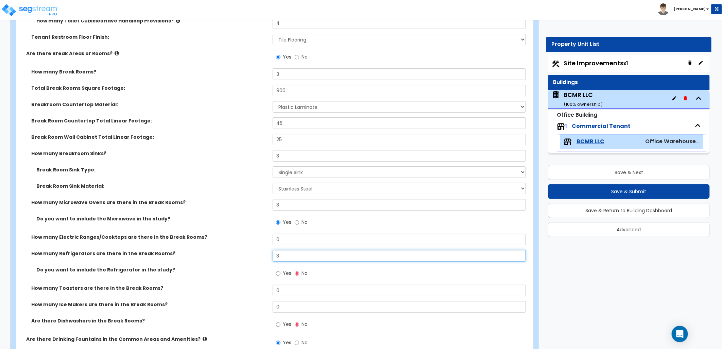
type input "3"
click at [277, 270] on input "Yes" at bounding box center [278, 272] width 4 height 7
radio input "true"
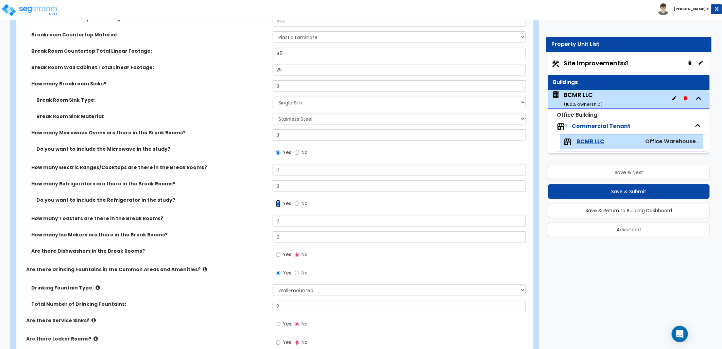
scroll to position [1661, 0]
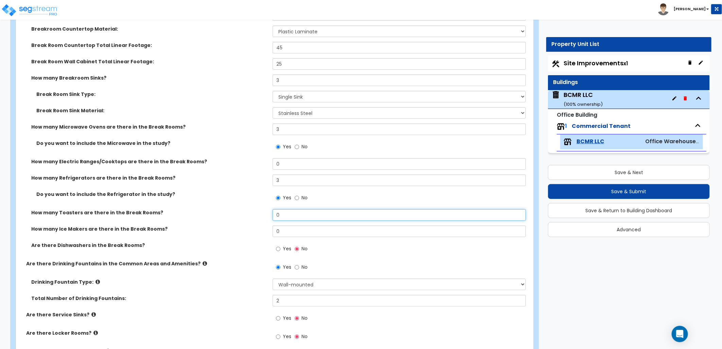
click at [287, 215] on input "0" at bounding box center [399, 215] width 253 height 12
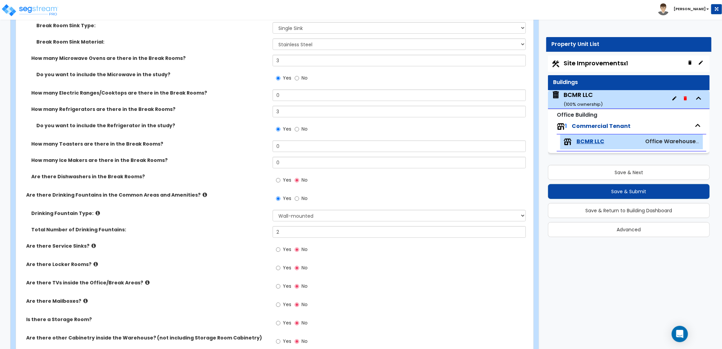
scroll to position [1737, 0]
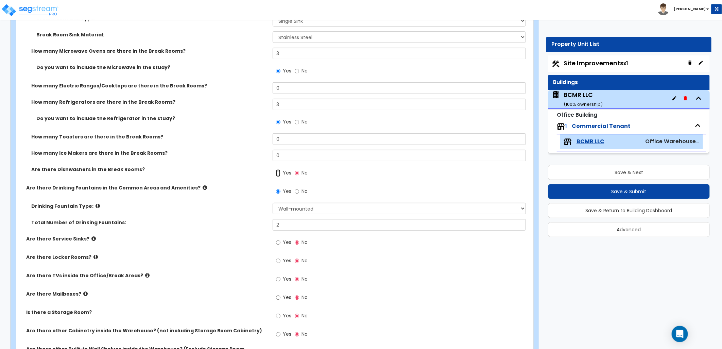
click at [280, 173] on input "Yes" at bounding box center [278, 172] width 4 height 7
radio input "true"
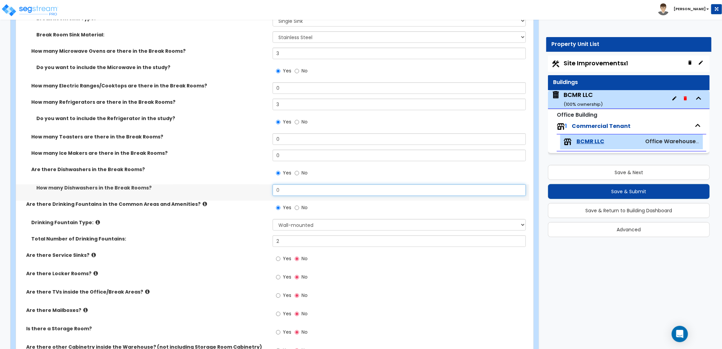
drag, startPoint x: 281, startPoint y: 190, endPoint x: 259, endPoint y: 190, distance: 22.1
click at [259, 189] on div "How many Dishwashers in the Break Rooms? 0" at bounding box center [272, 192] width 513 height 16
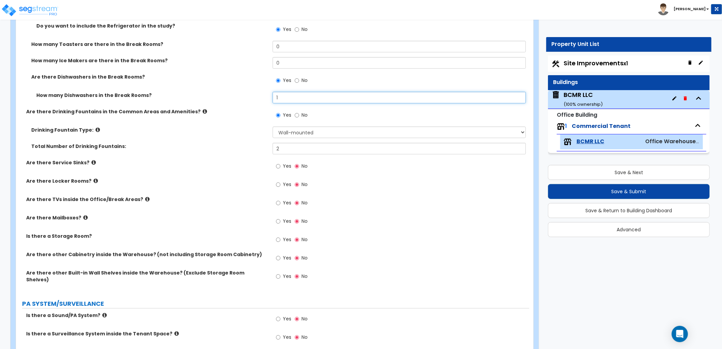
scroll to position [1812, 0]
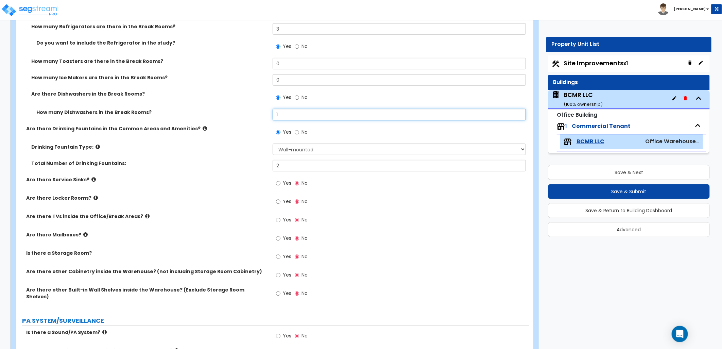
type input "1"
click at [279, 185] on input "Yes" at bounding box center [278, 182] width 4 height 7
radio input "true"
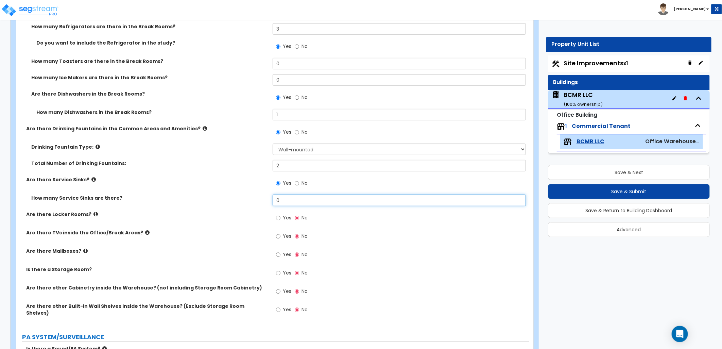
drag, startPoint x: 273, startPoint y: 200, endPoint x: 279, endPoint y: 202, distance: 5.9
click at [256, 200] on div "How many Service Sinks are there? 0" at bounding box center [272, 202] width 513 height 16
type input "1"
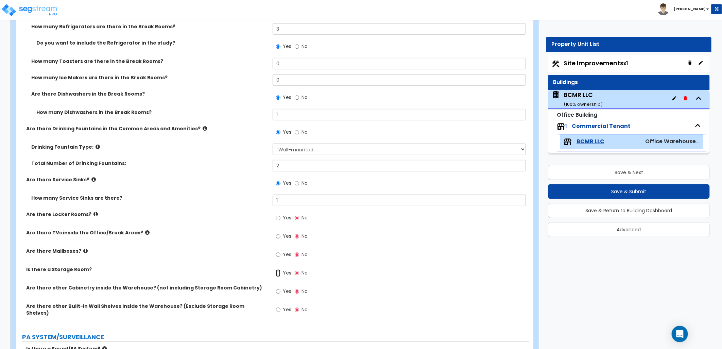
click at [277, 271] on input "Yes" at bounding box center [278, 272] width 4 height 7
radio input "true"
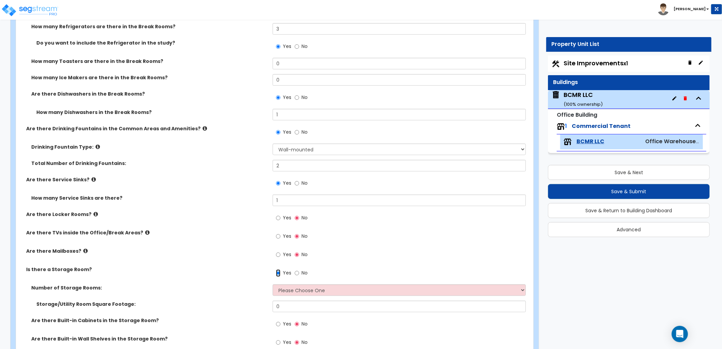
scroll to position [1850, 0]
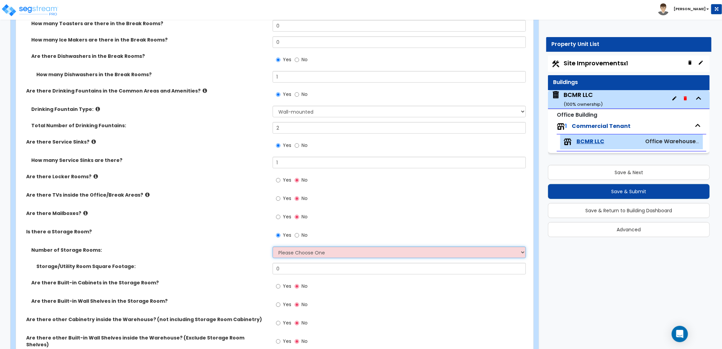
click at [307, 251] on select "Please Choose One 1 2 3" at bounding box center [399, 252] width 253 height 12
select select "1"
click at [273, 246] on select "Please Choose One 1 2 3" at bounding box center [399, 252] width 253 height 12
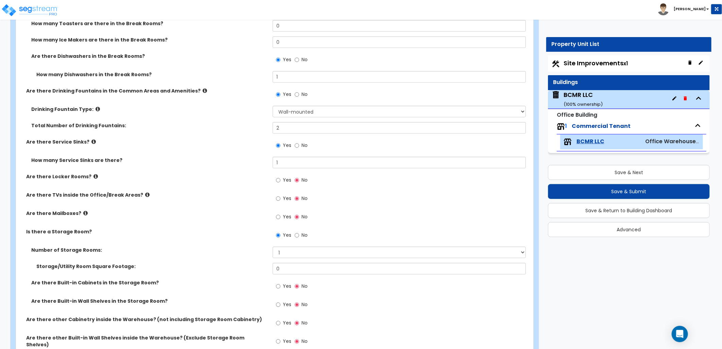
drag, startPoint x: 255, startPoint y: 266, endPoint x: 250, endPoint y: 266, distance: 4.8
click at [250, 266] on label "Storage/Utility Room Square Footage:" at bounding box center [151, 266] width 231 height 7
drag, startPoint x: 277, startPoint y: 267, endPoint x: 259, endPoint y: 267, distance: 17.7
click at [254, 266] on div "Storage/Utility Room Square Footage: 0" at bounding box center [272, 271] width 513 height 16
type input "1"
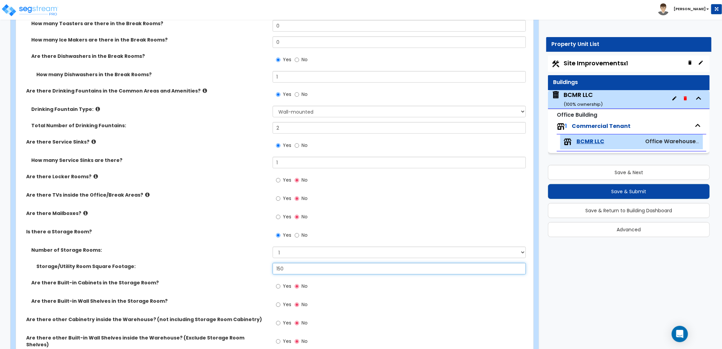
type input "150"
click at [395, 289] on div "Yes No" at bounding box center [401, 288] width 257 height 18
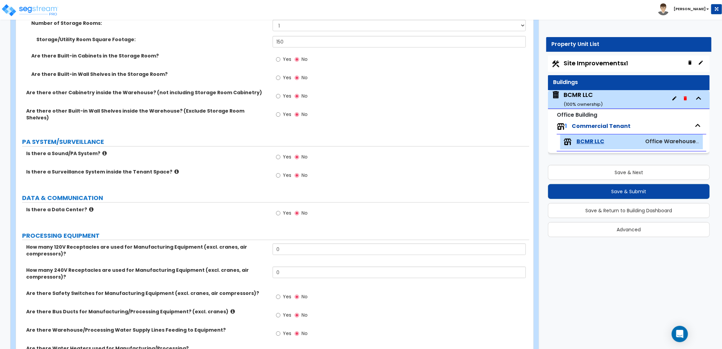
scroll to position [2114, 0]
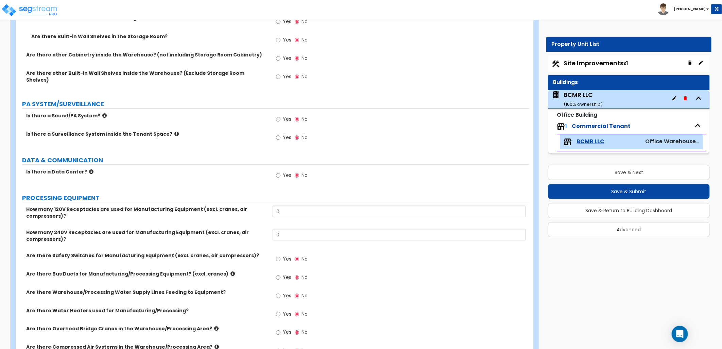
click at [281, 133] on label "Yes" at bounding box center [283, 139] width 15 height 12
click at [280, 134] on input "Yes" at bounding box center [278, 137] width 4 height 7
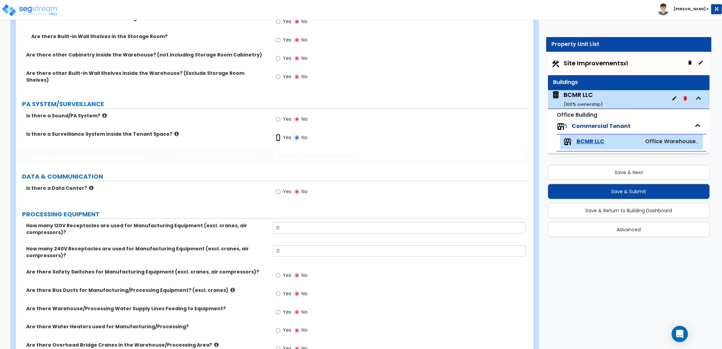
radio input "true"
